Goal: Task Accomplishment & Management: Manage account settings

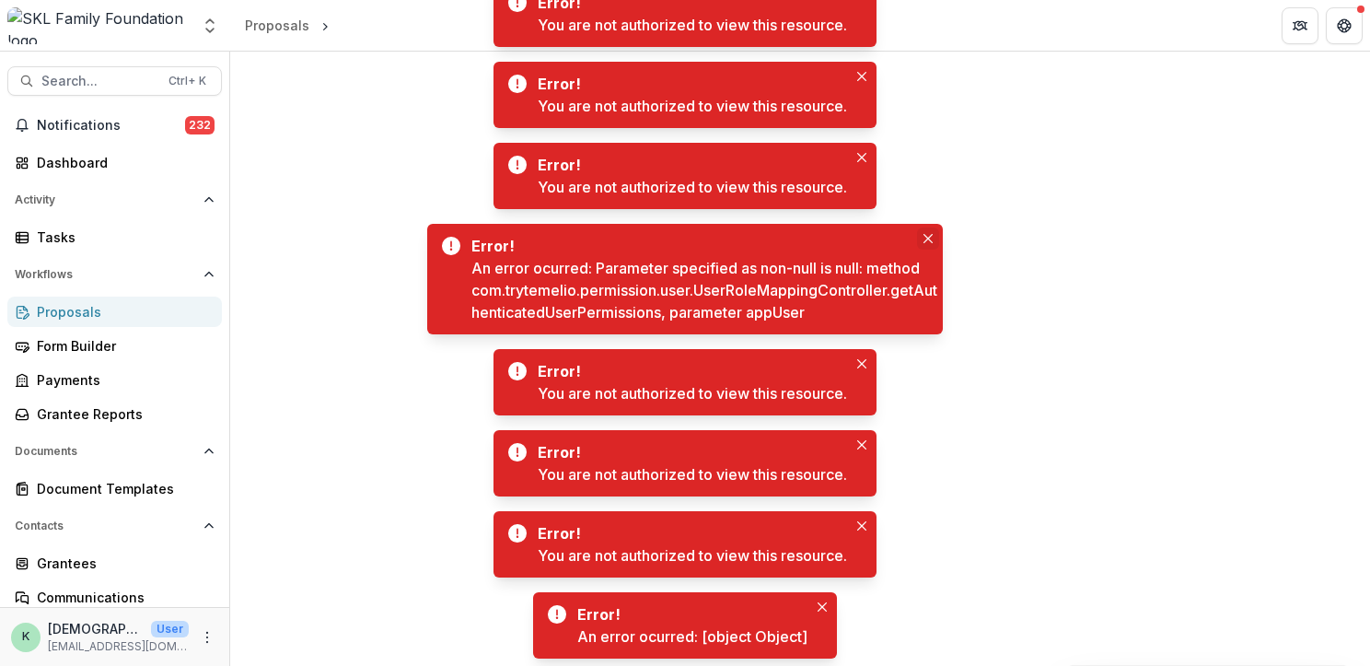
click at [932, 246] on button "Close" at bounding box center [928, 238] width 22 height 22
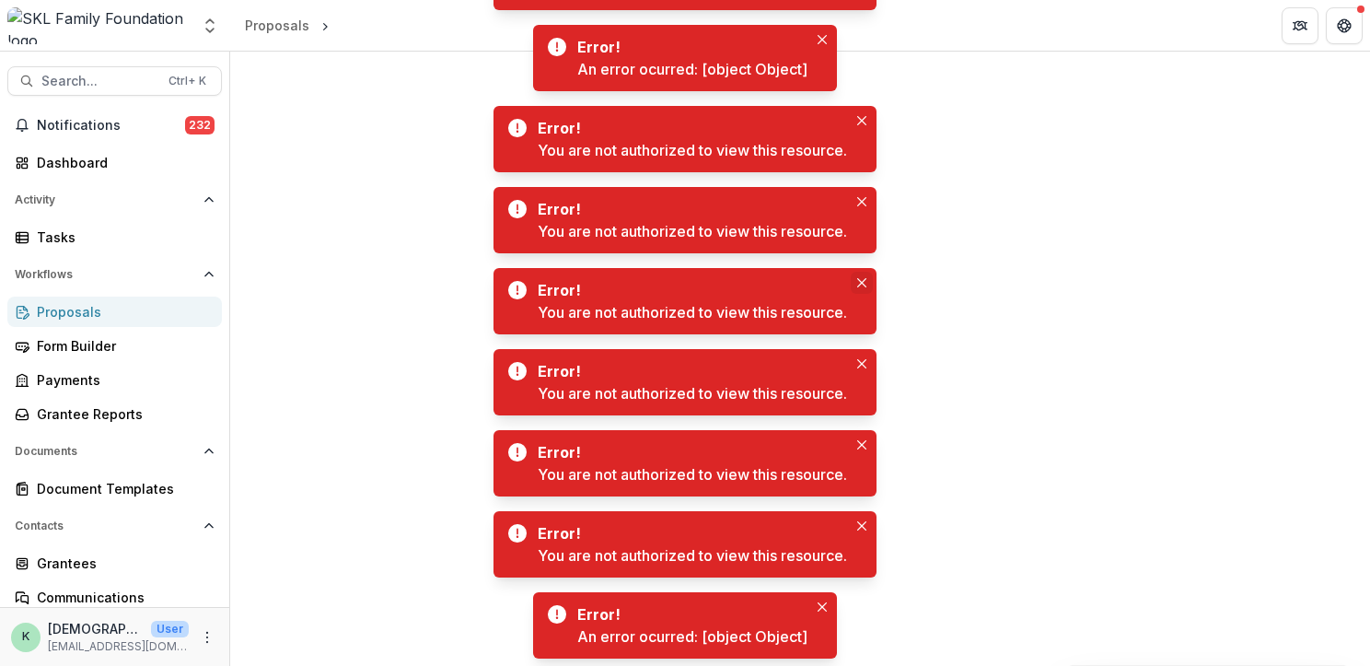
click at [861, 279] on icon "Close" at bounding box center [861, 282] width 9 height 9
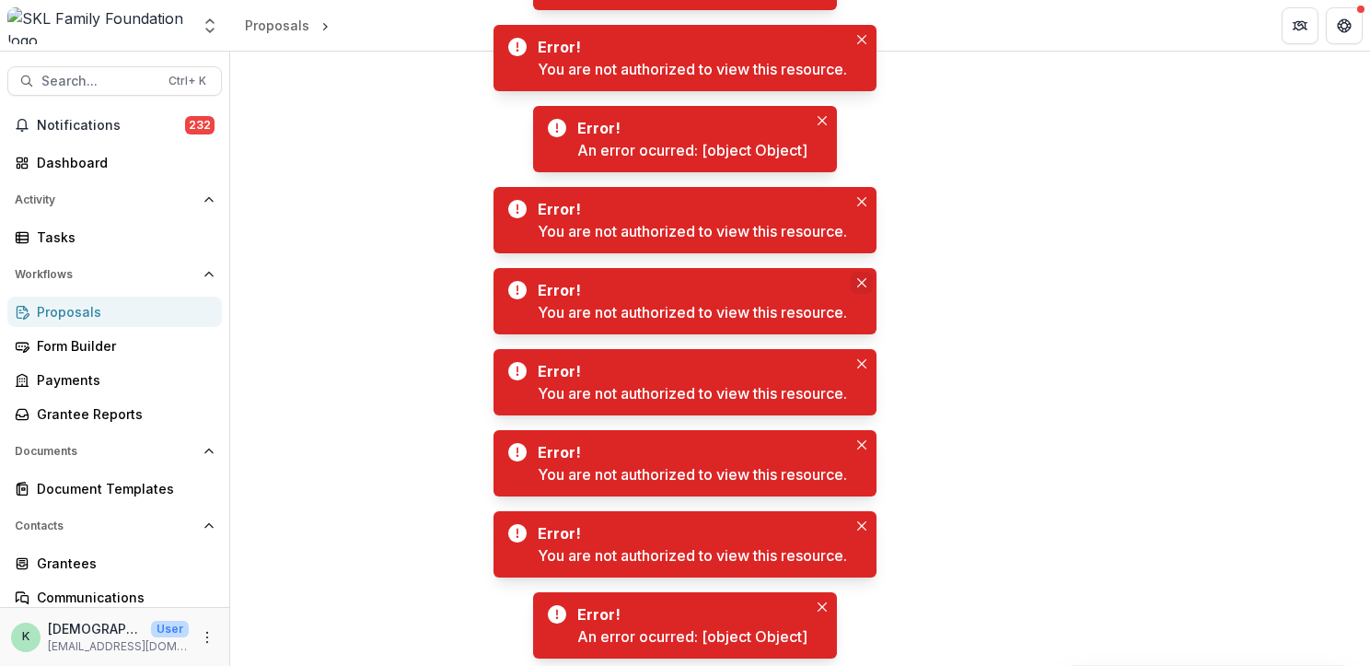
click at [861, 285] on icon "Close" at bounding box center [861, 282] width 9 height 9
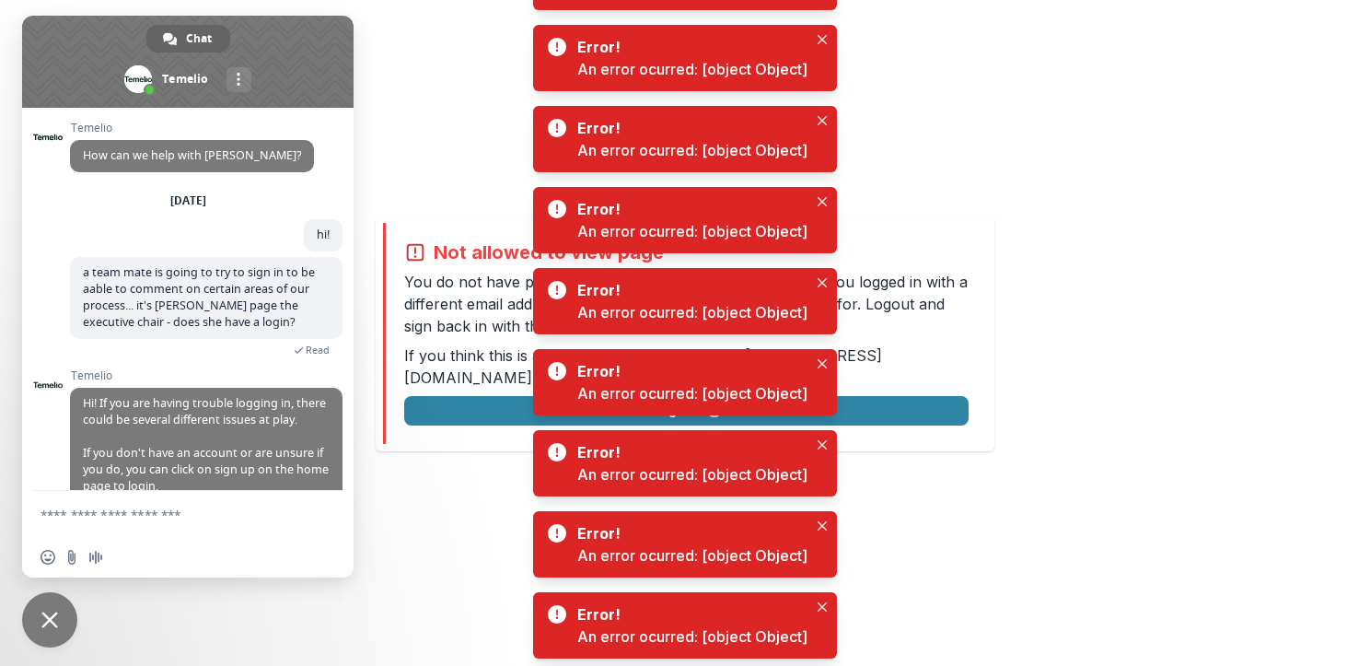
scroll to position [298, 0]
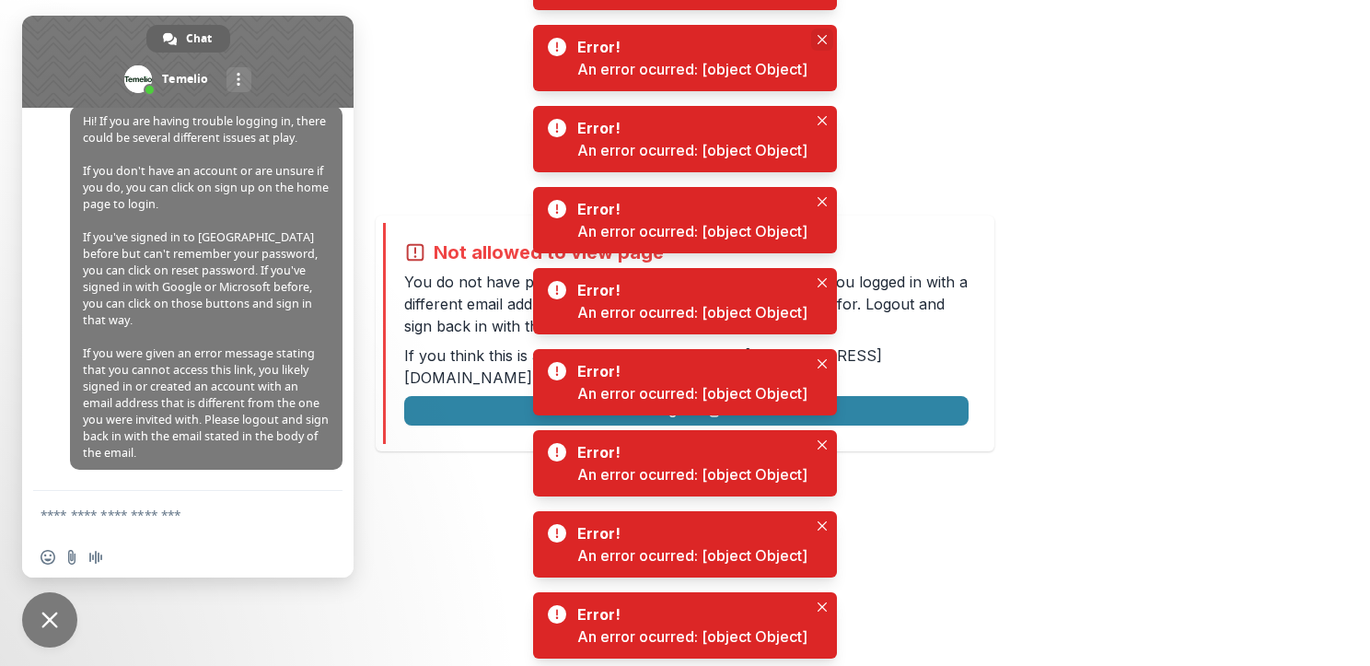
click at [819, 40] on icon "Close" at bounding box center [822, 39] width 9 height 9
click at [821, 122] on icon "Close" at bounding box center [822, 120] width 9 height 9
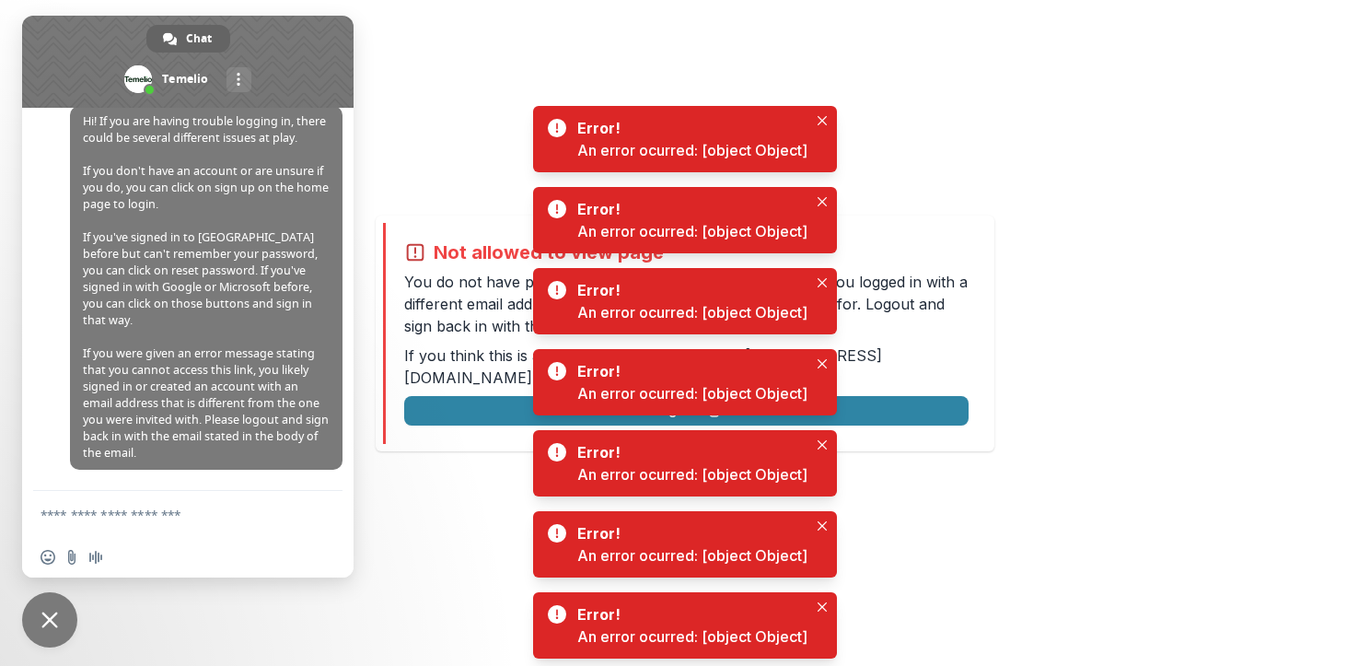
drag, startPoint x: 821, startPoint y: 122, endPoint x: 779, endPoint y: 55, distance: 79.4
click at [779, 55] on div "Not allowed to view page You do not have permission to view the page. It is lik…" at bounding box center [685, 333] width 1370 height 666
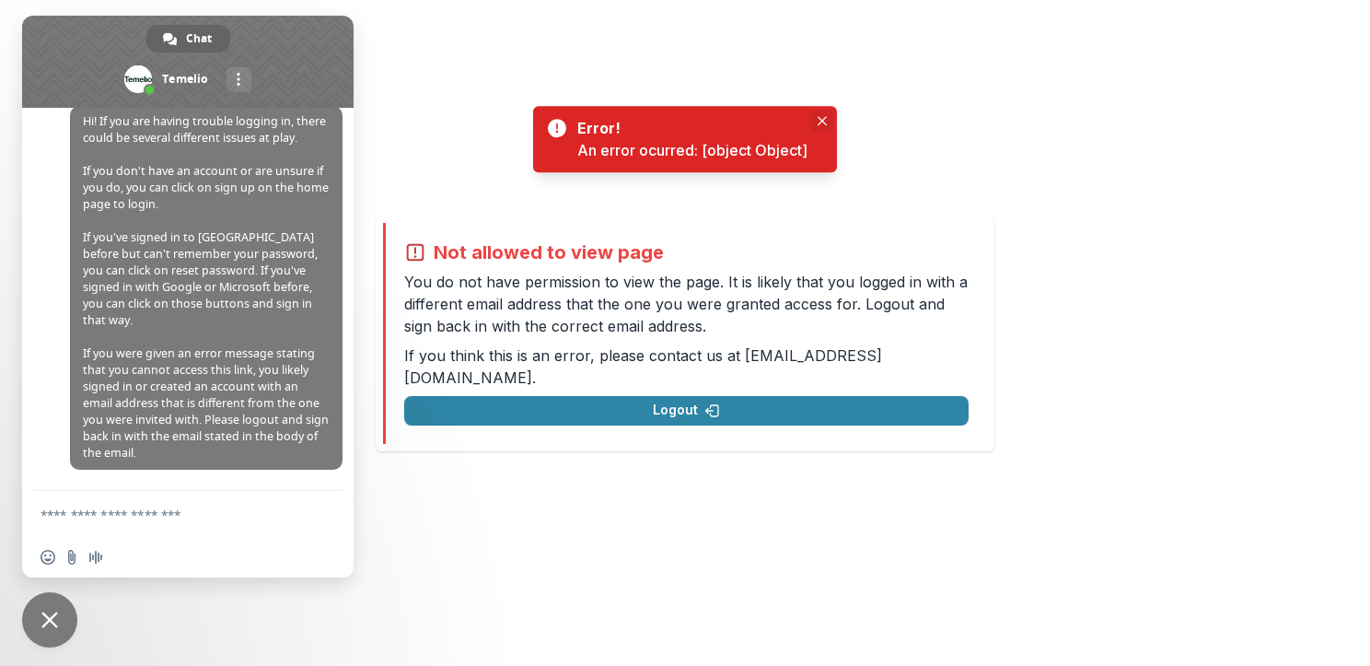
click at [819, 114] on div "Not allowed to view page You do not have permission to view the page. It is lik…" at bounding box center [685, 333] width 1370 height 666
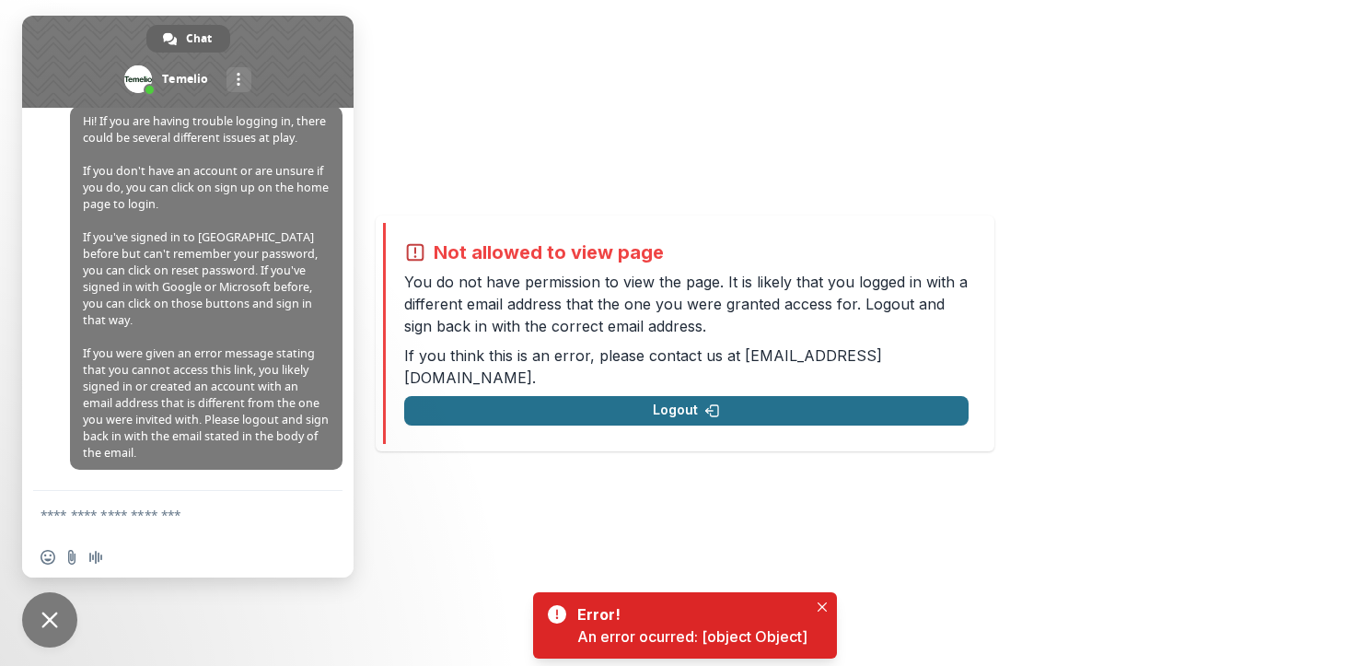
click at [680, 384] on div "Not allowed to view page You do not have permission to view the page. It is lik…" at bounding box center [686, 333] width 564 height 184
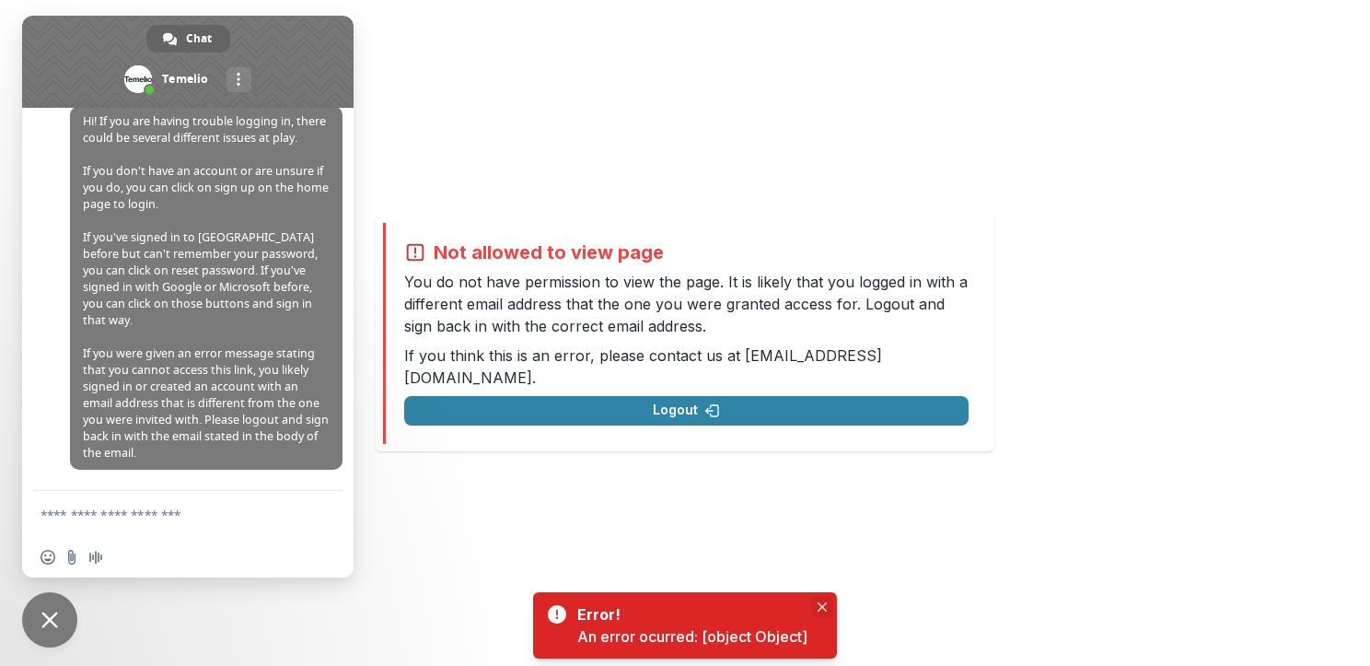
click at [820, 601] on button "Close" at bounding box center [822, 607] width 22 height 22
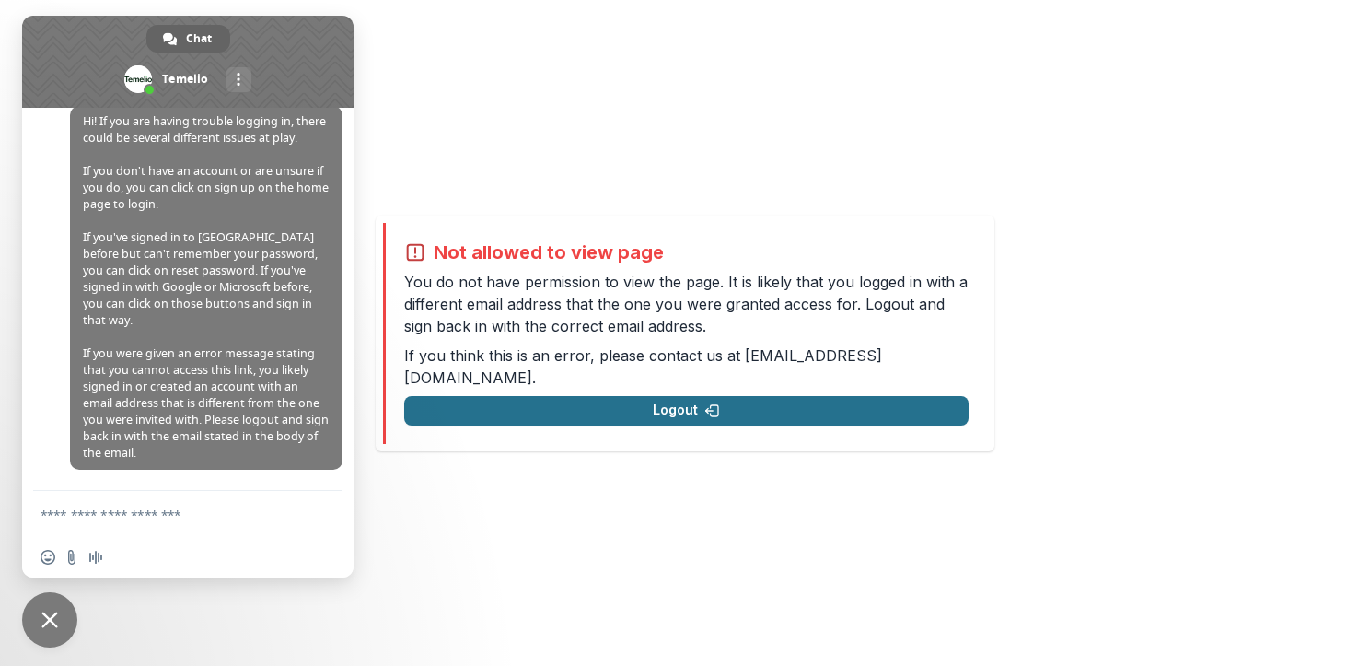
click at [653, 397] on button "Logout" at bounding box center [686, 410] width 564 height 29
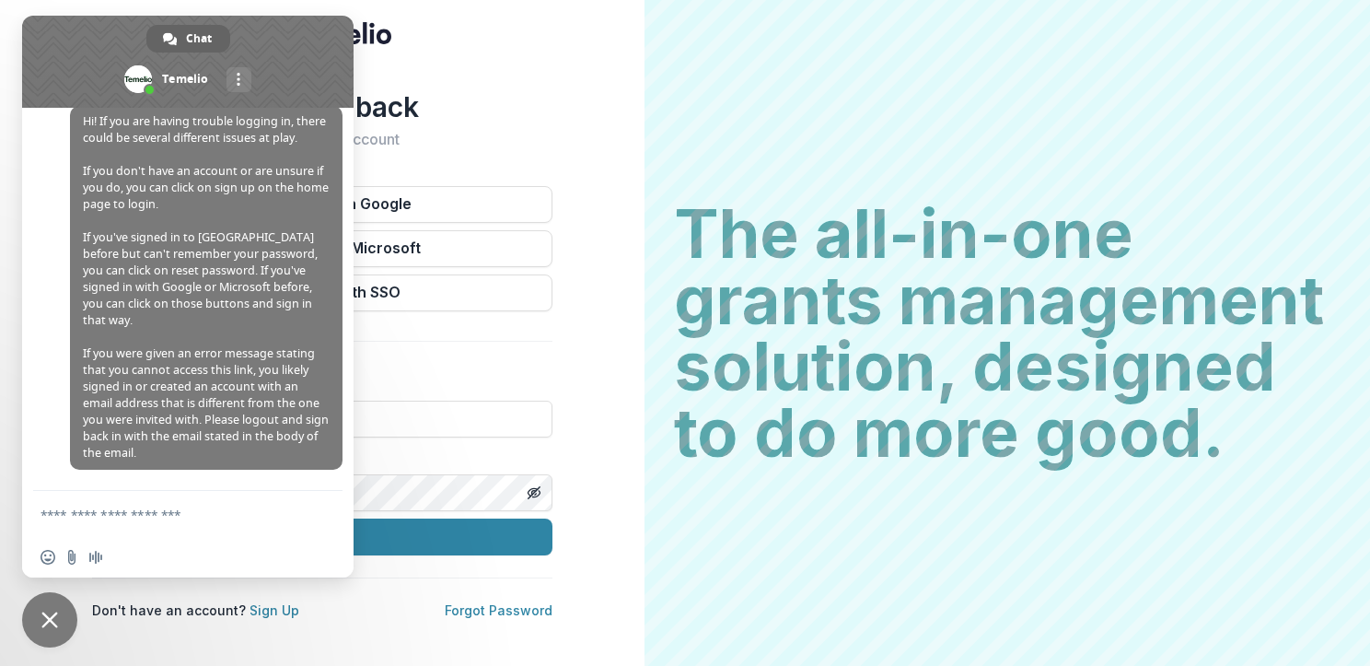
click at [321, 42] on span at bounding box center [187, 62] width 331 height 92
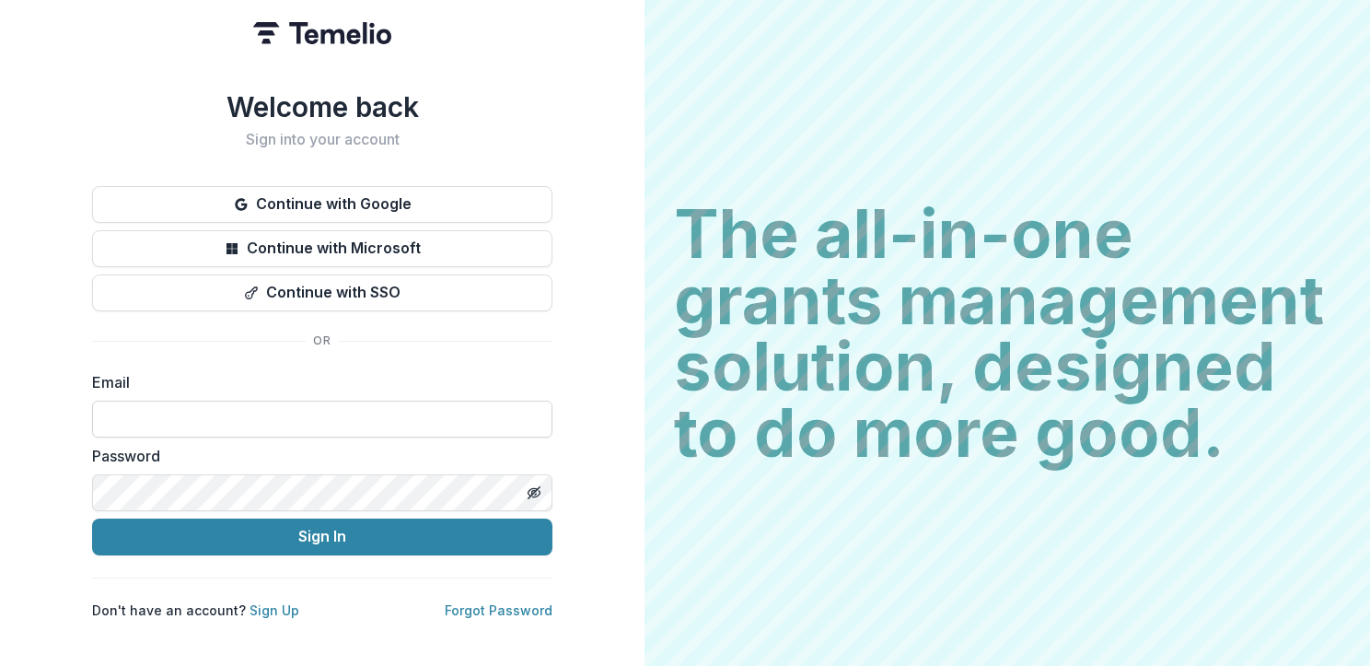
click at [306, 424] on input at bounding box center [322, 419] width 460 height 37
type input "**********"
click at [92, 518] on button "Sign In" at bounding box center [322, 536] width 460 height 37
